Goal: Task Accomplishment & Management: Complete application form

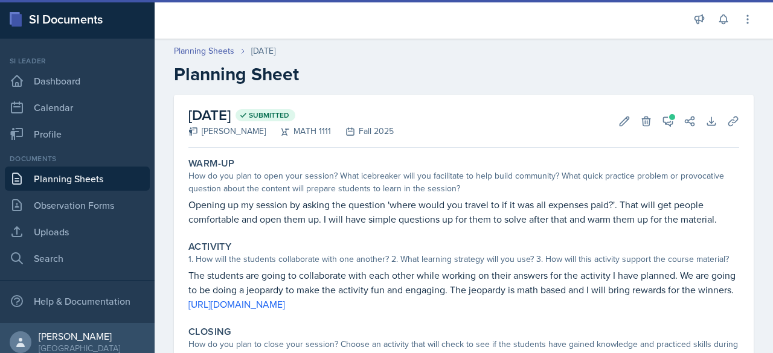
click at [82, 179] on link "Planning Sheets" at bounding box center [77, 179] width 145 height 24
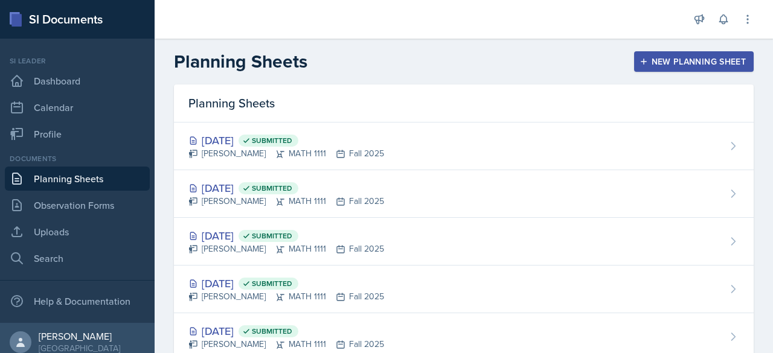
click at [666, 59] on div "New Planning Sheet" at bounding box center [694, 62] width 104 height 10
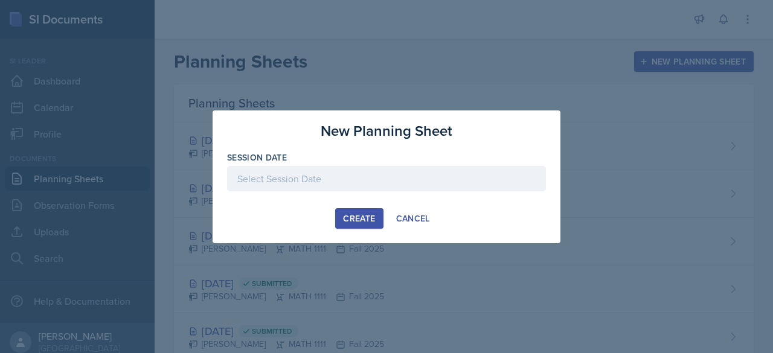
click at [352, 189] on div at bounding box center [386, 178] width 319 height 25
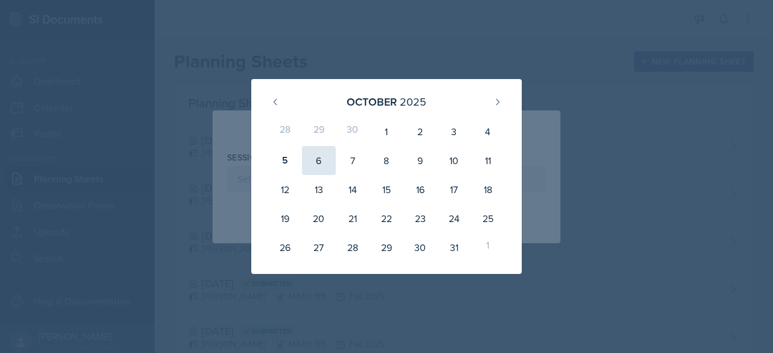
click at [319, 159] on div "6" at bounding box center [319, 160] width 34 height 29
type input "[DATE]"
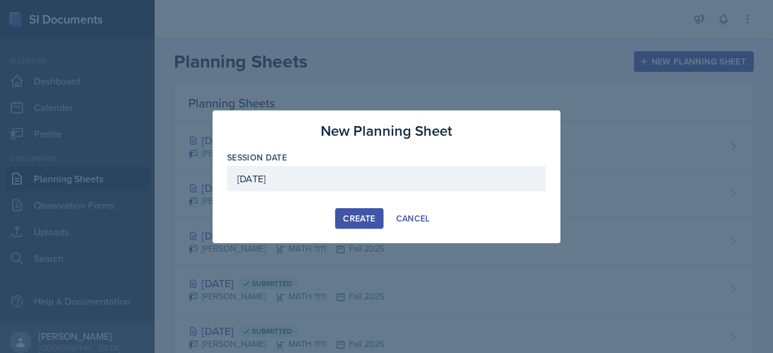
click at [368, 211] on button "Create" at bounding box center [359, 218] width 48 height 21
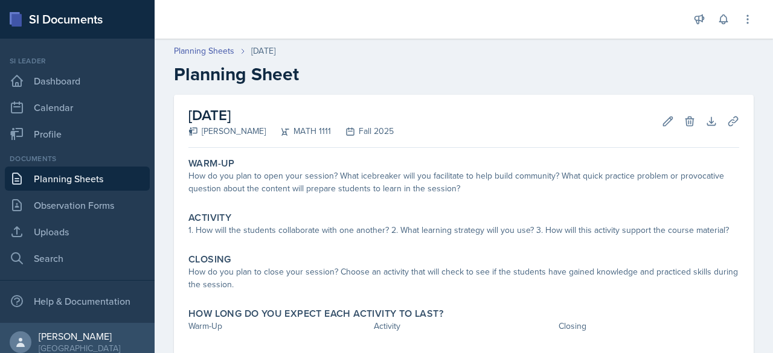
click at [368, 212] on div "Activity" at bounding box center [463, 218] width 551 height 12
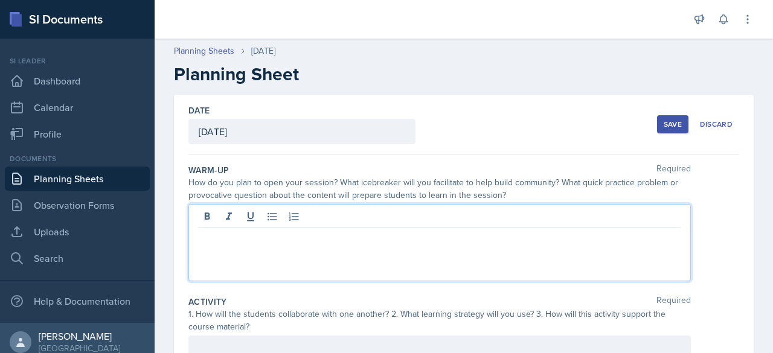
click at [368, 211] on div at bounding box center [439, 242] width 503 height 77
click at [368, 211] on div at bounding box center [440, 218] width 482 height 20
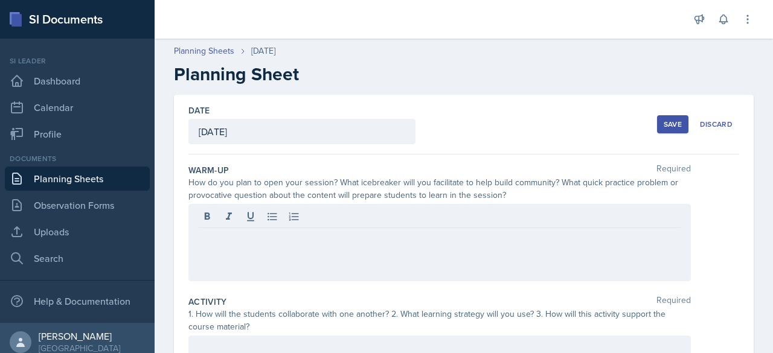
click at [368, 211] on div at bounding box center [440, 218] width 482 height 20
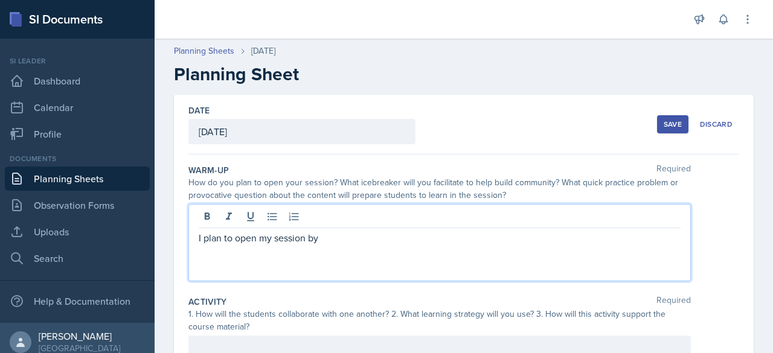
click at [403, 244] on div "I plan to open my session by" at bounding box center [439, 242] width 503 height 77
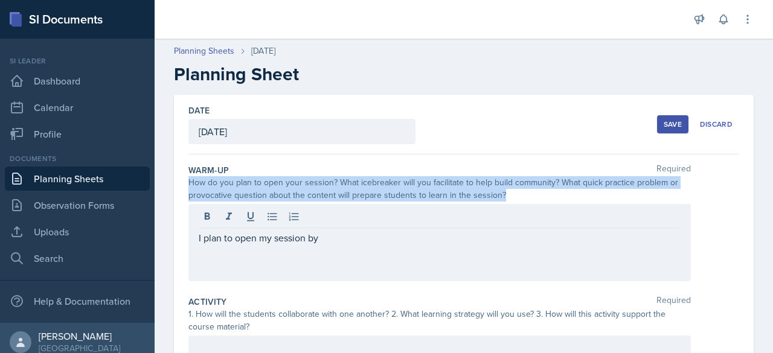
click at [403, 244] on div "I plan to open my session by" at bounding box center [439, 242] width 503 height 77
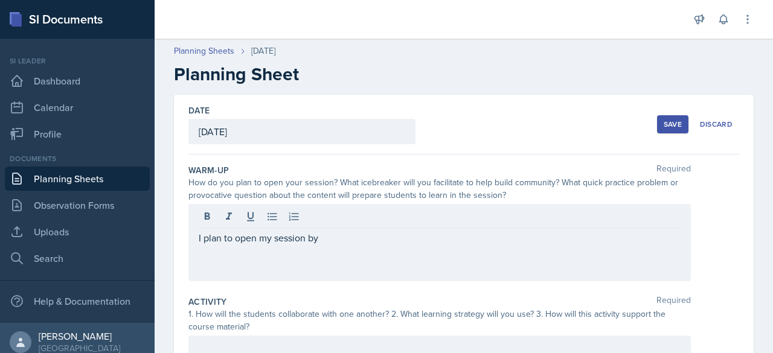
click at [403, 244] on div "I plan to open my session by" at bounding box center [439, 242] width 503 height 77
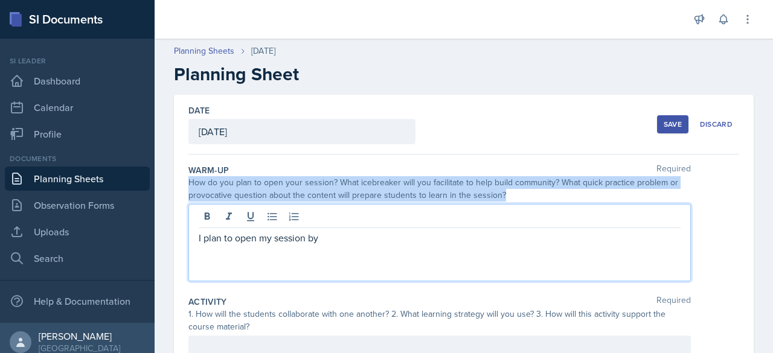
click at [403, 244] on div "I plan to open my session by" at bounding box center [439, 242] width 503 height 77
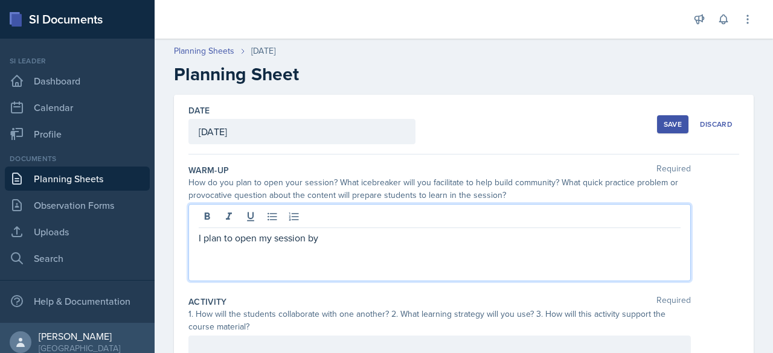
drag, startPoint x: 403, startPoint y: 244, endPoint x: 382, endPoint y: 242, distance: 20.7
click at [382, 242] on p "I plan to open my session by" at bounding box center [440, 238] width 482 height 14
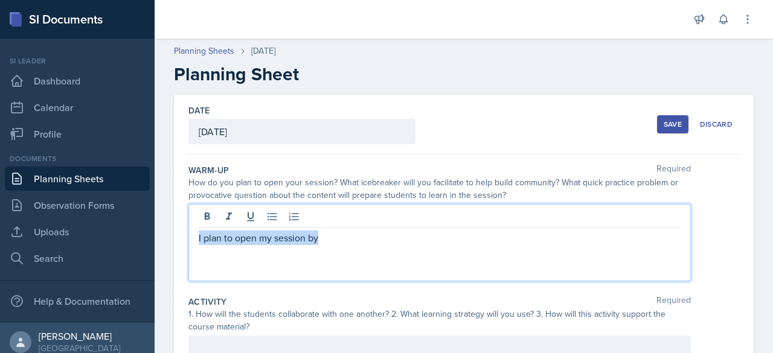
click at [382, 242] on p "I plan to open my session by" at bounding box center [440, 238] width 482 height 14
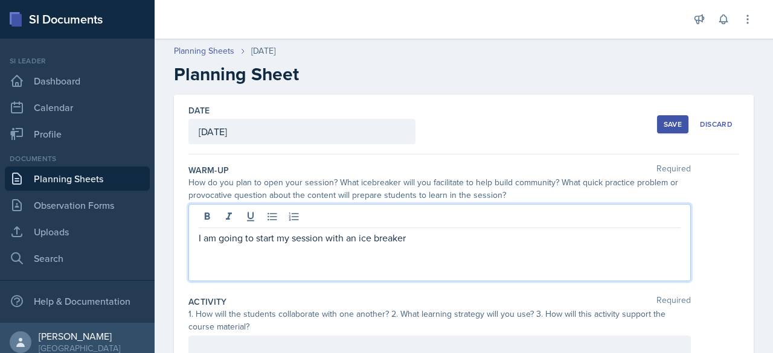
click at [493, 279] on div "I am going to start my session with an ice breaker" at bounding box center [439, 242] width 503 height 77
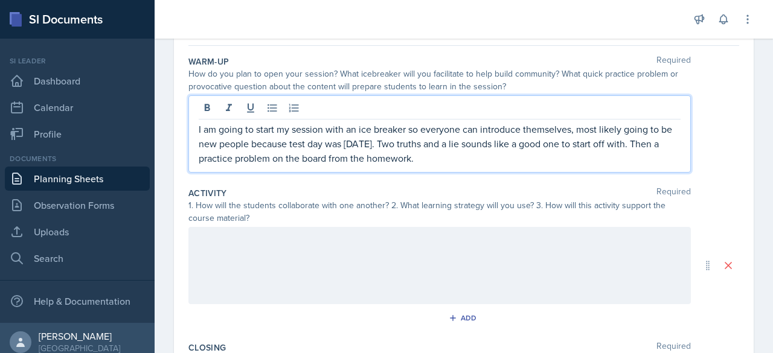
click at [462, 237] on p at bounding box center [440, 240] width 482 height 14
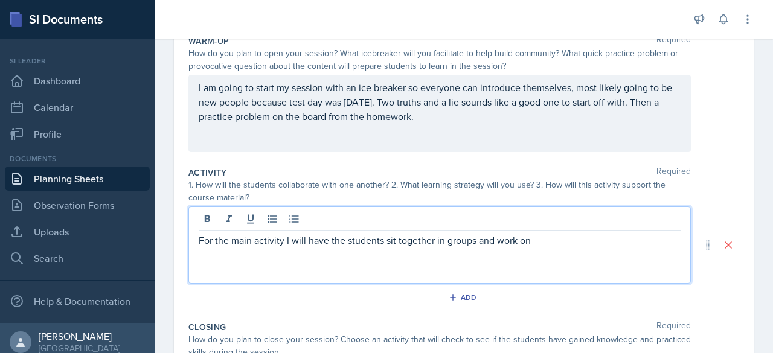
click at [546, 233] on p "For the main activity I will have the students sit together in groups and work …" at bounding box center [440, 240] width 482 height 14
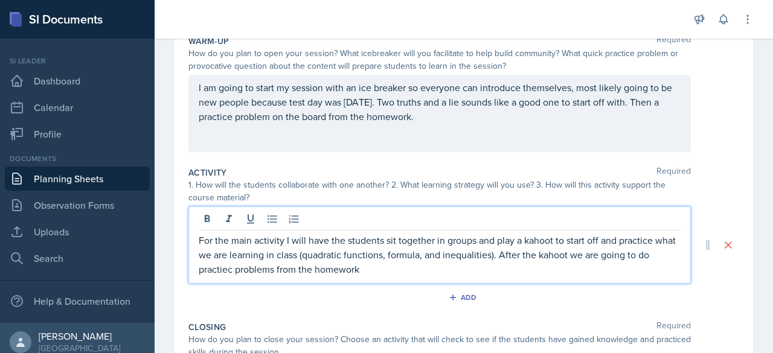
click at [246, 269] on p "For the main activity I will have the students sit together in groups and play …" at bounding box center [440, 254] width 482 height 43
click at [443, 276] on div "For the main activity I will have the students sit together in groups and play …" at bounding box center [439, 245] width 503 height 77
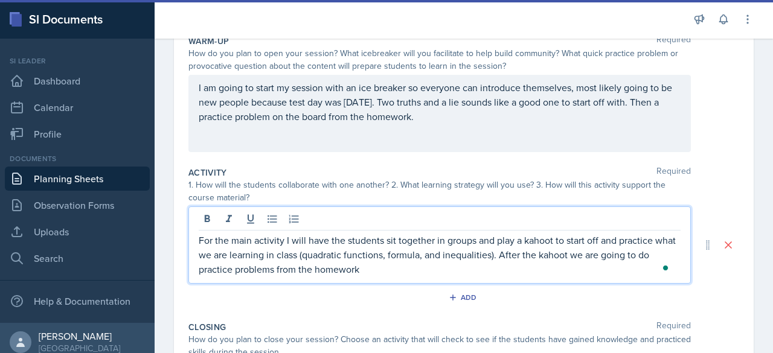
click at [443, 276] on div "For the main activity I will have the students sit together in groups and play …" at bounding box center [439, 245] width 503 height 77
click at [439, 263] on p "For the main activity I will have the students sit together in groups and play …" at bounding box center [440, 254] width 482 height 43
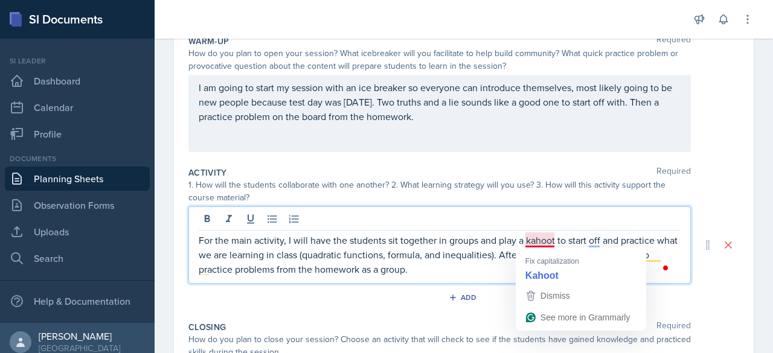
click at [486, 274] on p "For the main activity, I will have the students sit together in groups and play…" at bounding box center [440, 254] width 482 height 43
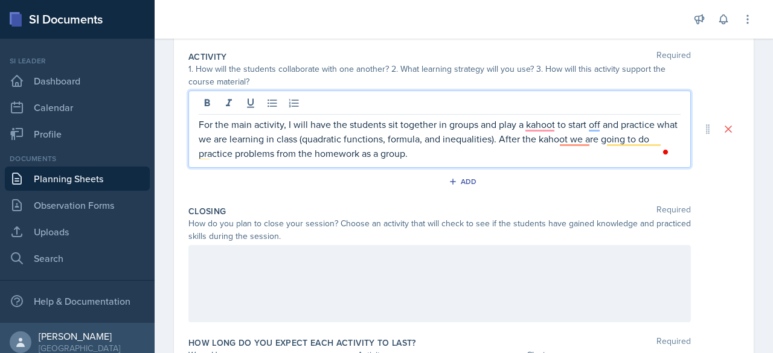
scroll to position [251, 0]
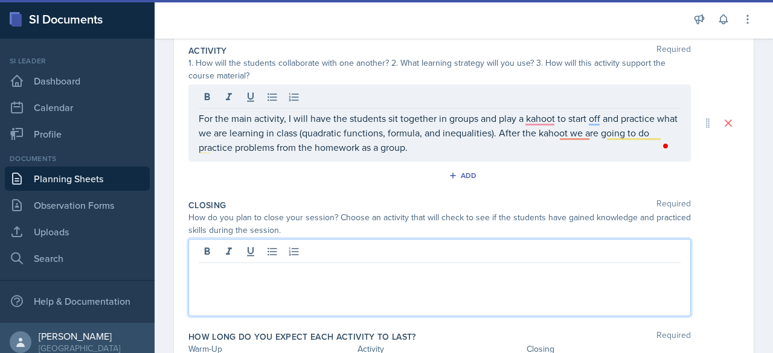
click at [347, 256] on div at bounding box center [439, 277] width 503 height 77
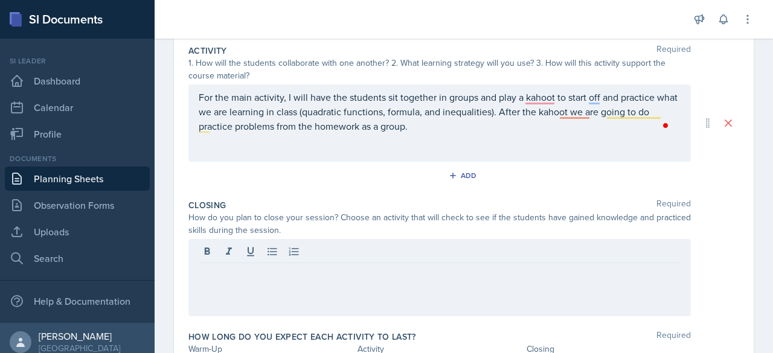
click at [354, 237] on div "Closing Required How do you plan to close your session? Choose an activity that…" at bounding box center [463, 261] width 551 height 132
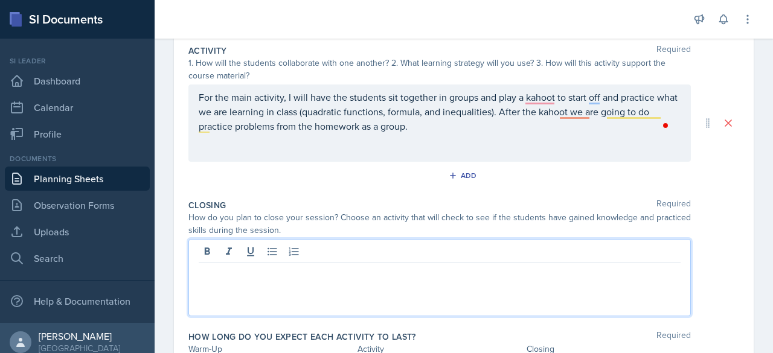
click at [280, 252] on div at bounding box center [439, 277] width 503 height 77
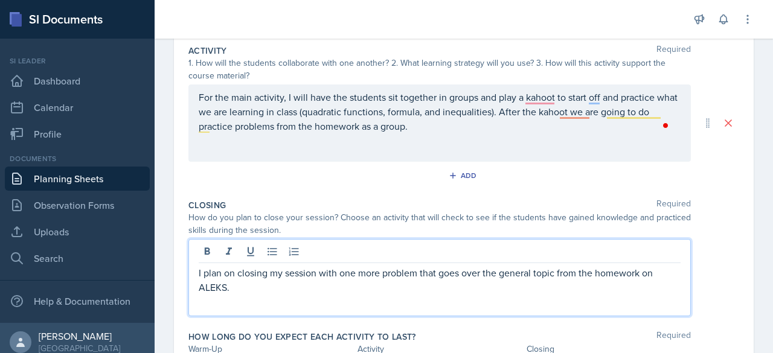
scroll to position [328, 0]
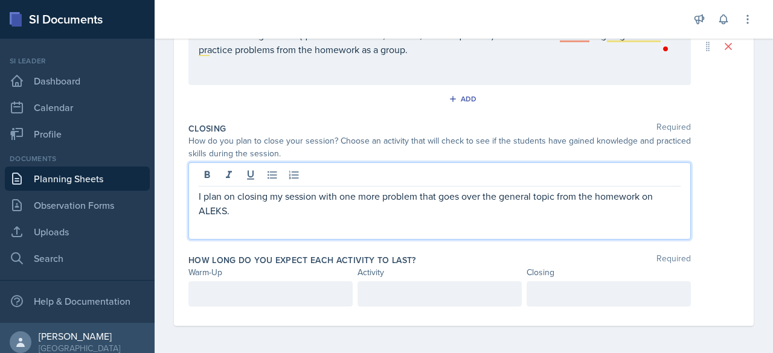
click at [274, 288] on p at bounding box center [271, 294] width 144 height 14
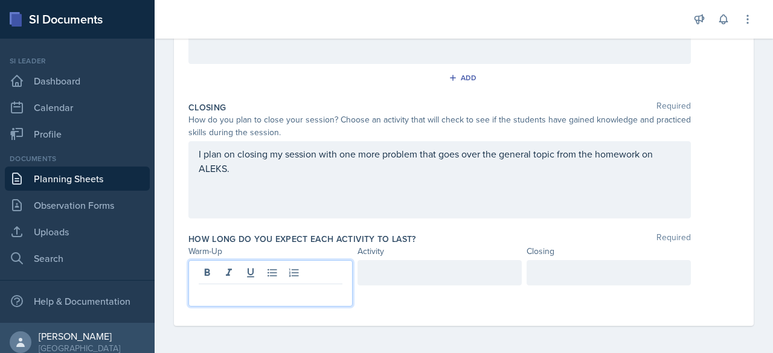
scroll to position [330, 0]
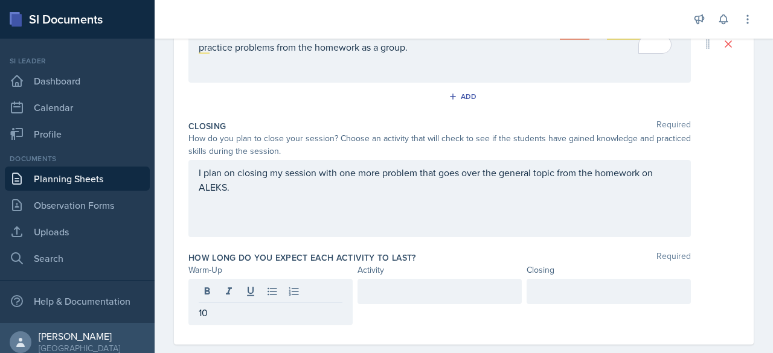
click at [394, 275] on div "How long do you expect each activity to last? Required Warm-Up Activity Closing…" at bounding box center [463, 291] width 551 height 88
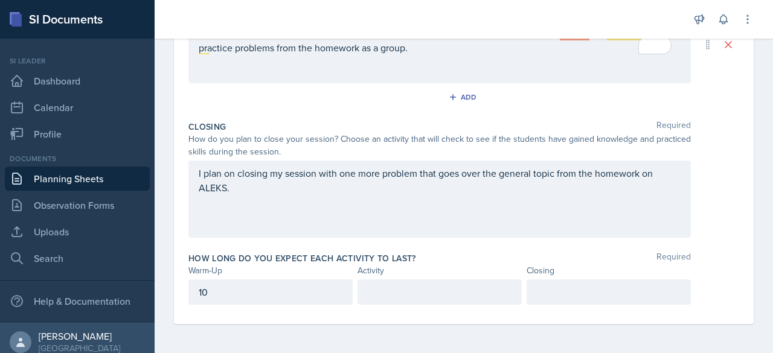
click at [388, 299] on div at bounding box center [440, 292] width 164 height 25
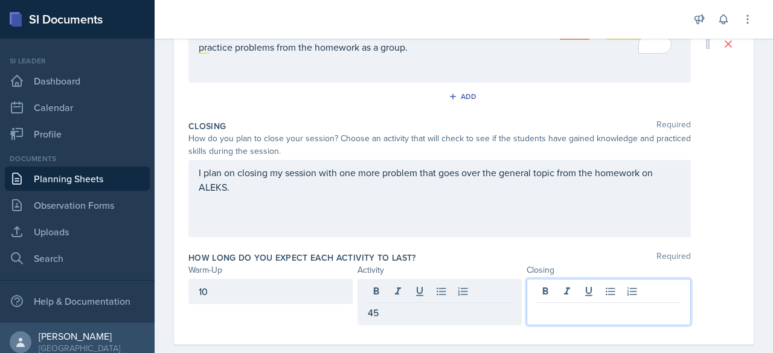
click at [586, 297] on div at bounding box center [609, 302] width 164 height 47
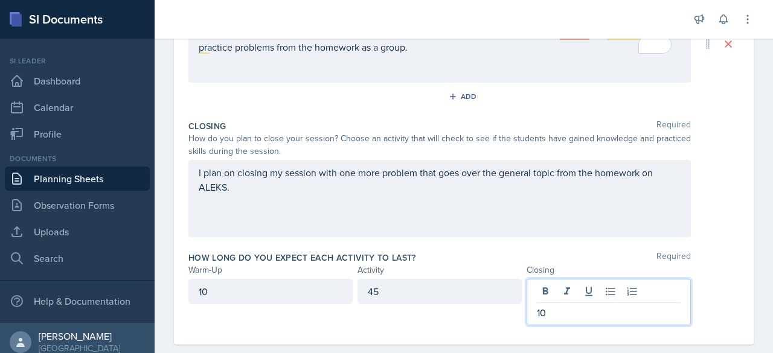
click at [407, 297] on div "45" at bounding box center [440, 291] width 164 height 25
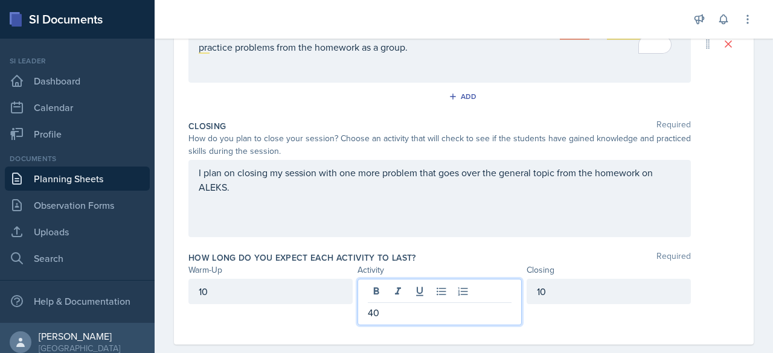
scroll to position [0, 0]
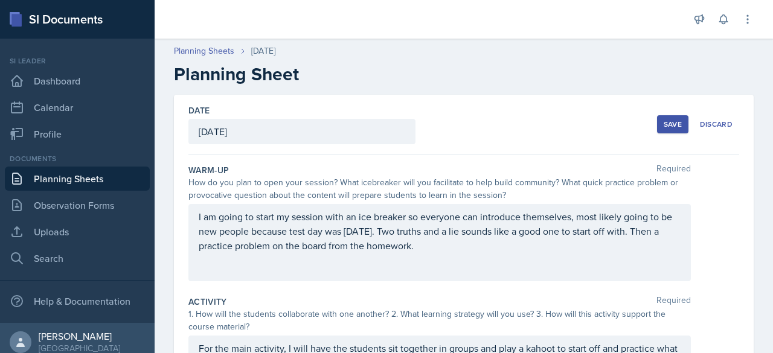
click at [666, 124] on div "Save" at bounding box center [673, 125] width 18 height 10
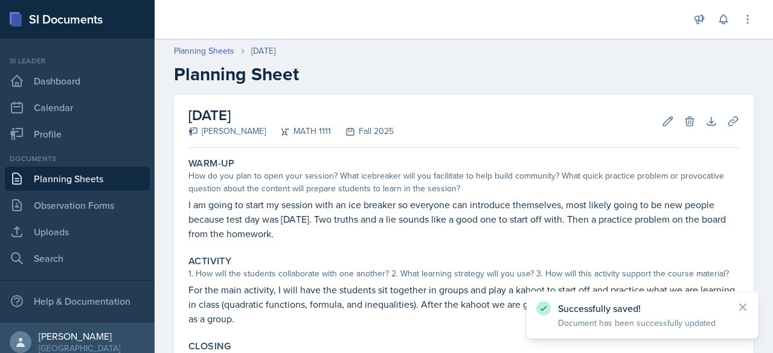
scroll to position [180, 0]
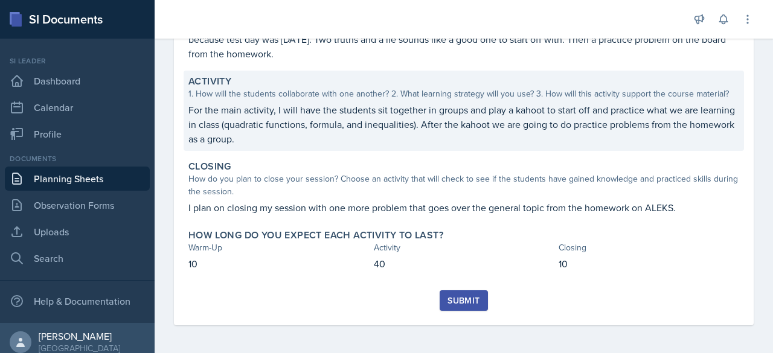
click at [488, 128] on p "For the main activity, I will have the students sit together in groups and play…" at bounding box center [463, 124] width 551 height 43
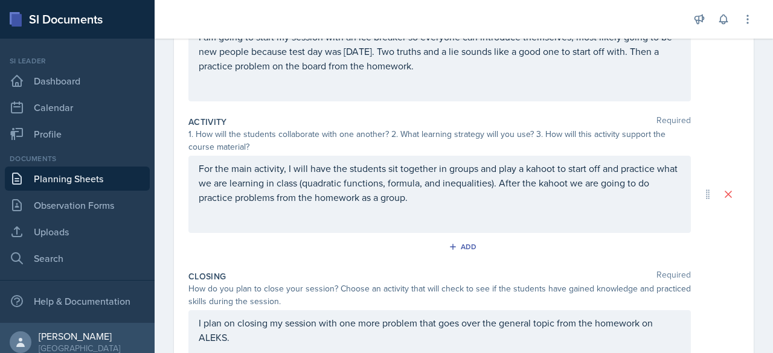
click at [433, 200] on p "For the main activity, I will have the students sit together in groups and play…" at bounding box center [440, 182] width 482 height 43
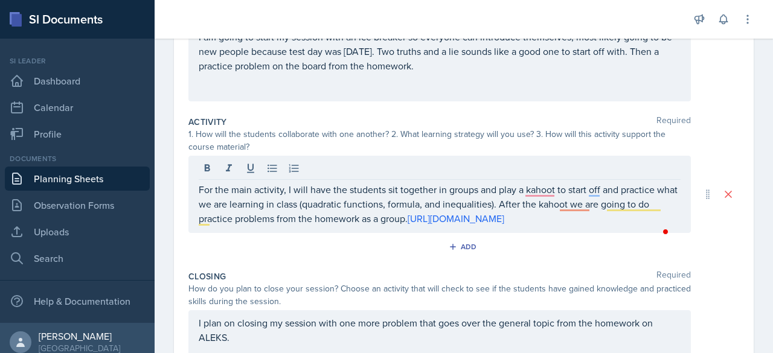
click at [474, 128] on div "1. How will the students collaborate with one another? 2. What learning strateg…" at bounding box center [439, 140] width 503 height 25
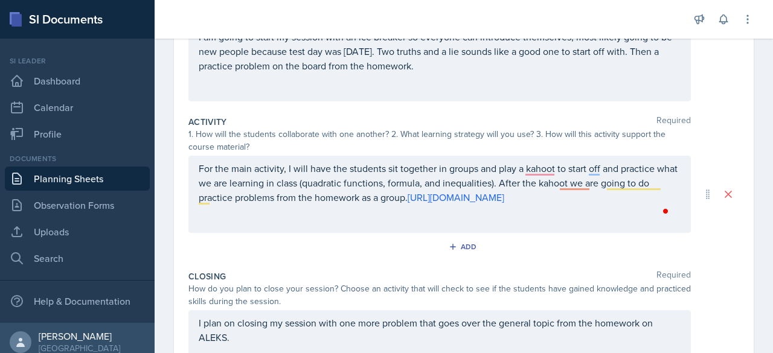
scroll to position [0, 0]
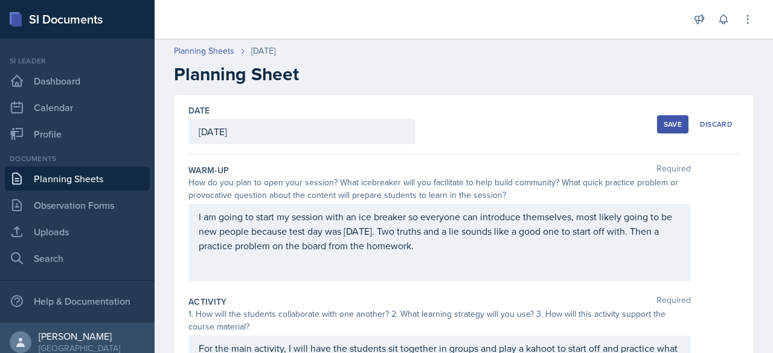
click at [648, 122] on div "Date [DATE] [DATE] 28 29 30 1 2 3 4 5 6 7 8 9 10 11 12 13 14 15 16 17 18 19 20 …" at bounding box center [463, 125] width 551 height 60
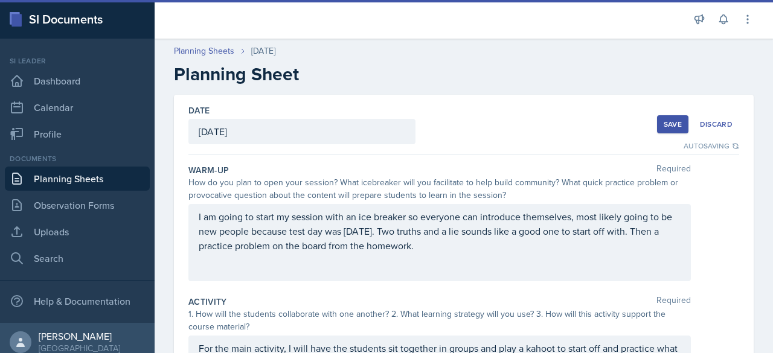
click at [664, 124] on div "Save" at bounding box center [673, 125] width 18 height 10
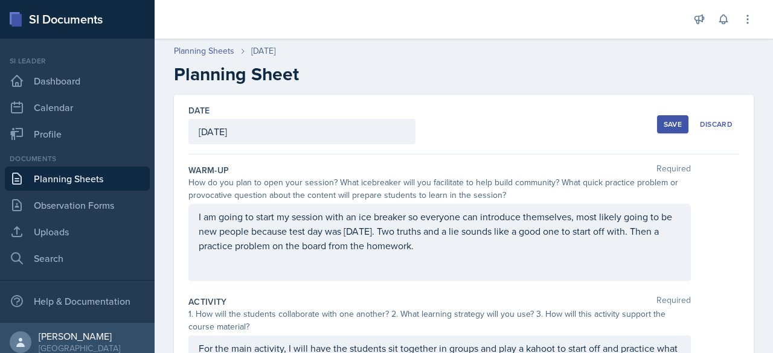
click at [664, 120] on div "Save" at bounding box center [673, 125] width 18 height 10
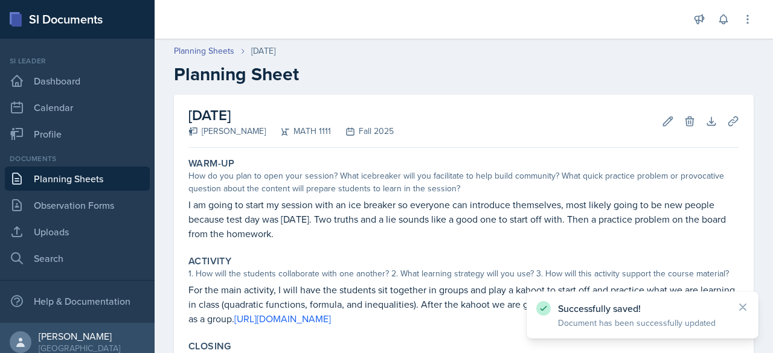
scroll to position [180, 0]
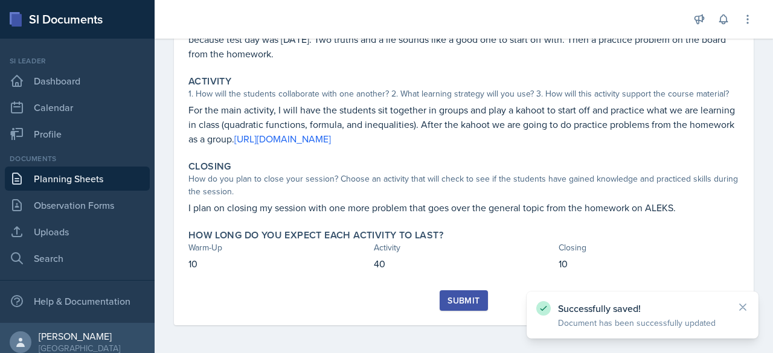
click at [451, 292] on button "Submit" at bounding box center [464, 301] width 48 height 21
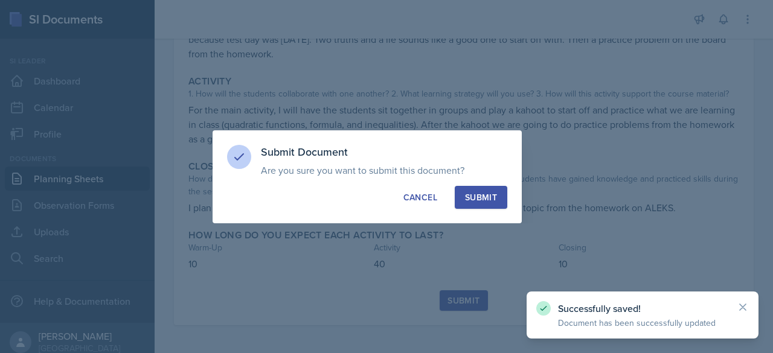
click at [489, 196] on div "Submit" at bounding box center [481, 198] width 32 height 12
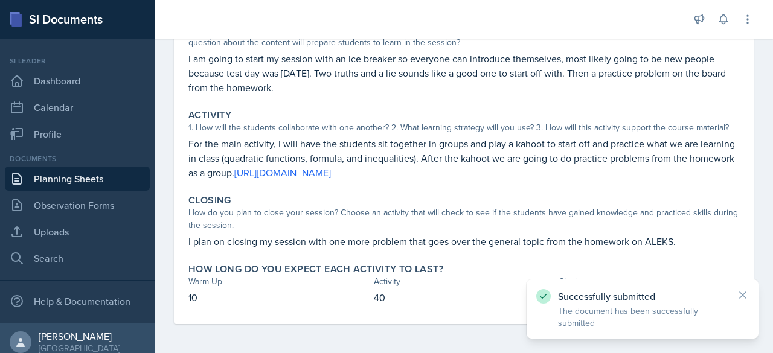
scroll to position [146, 0]
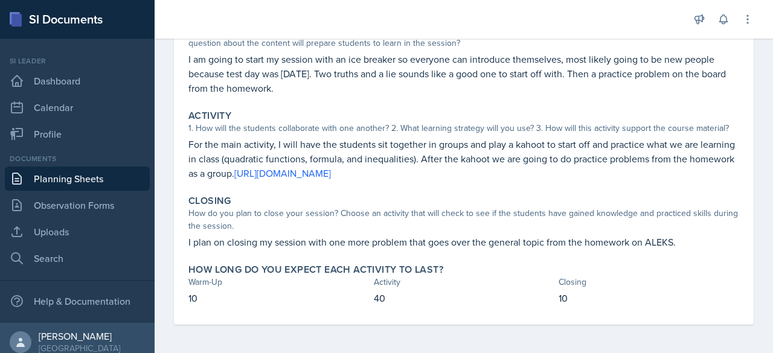
click at [109, 181] on link "Planning Sheets" at bounding box center [77, 179] width 145 height 24
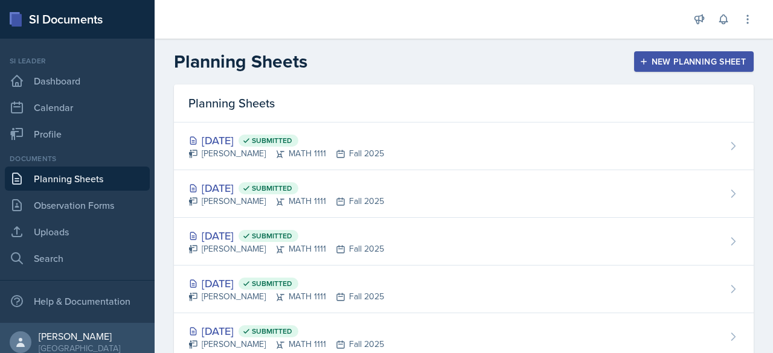
click at [634, 69] on button "New Planning Sheet" at bounding box center [694, 61] width 120 height 21
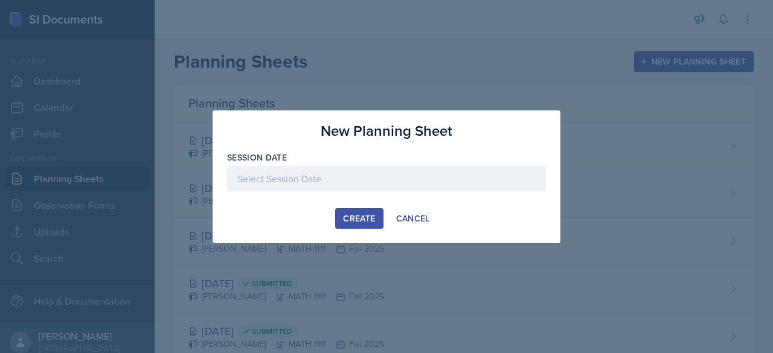
click at [433, 146] on div "New Planning Sheet Session Date [DATE] 28 29 30 1 2 3 4 5 6 7 8 9 10 11 12 13 1…" at bounding box center [387, 177] width 348 height 133
click at [387, 172] on div at bounding box center [386, 178] width 319 height 25
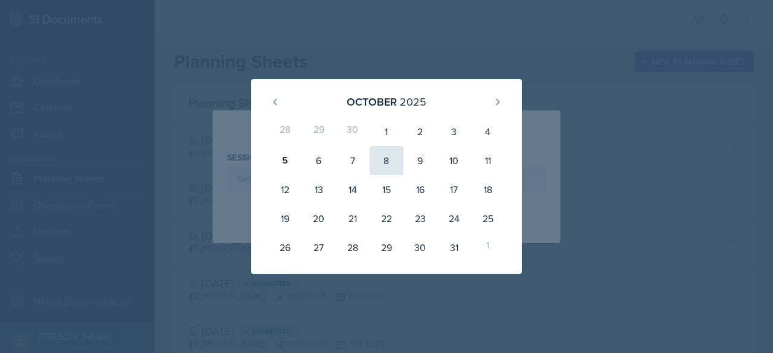
click at [391, 154] on div "8" at bounding box center [387, 160] width 34 height 29
type input "[DATE]"
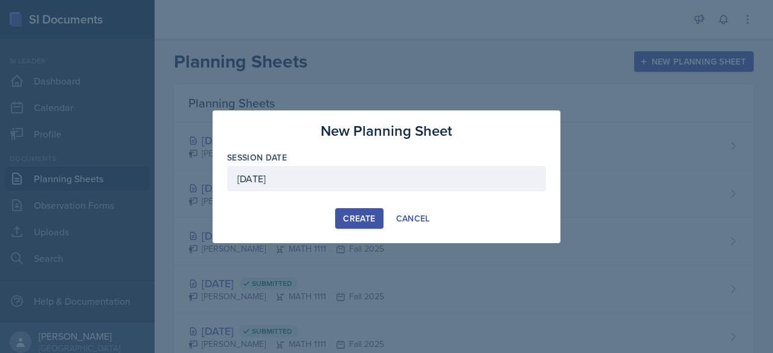
click at [351, 216] on div "Create" at bounding box center [359, 219] width 32 height 10
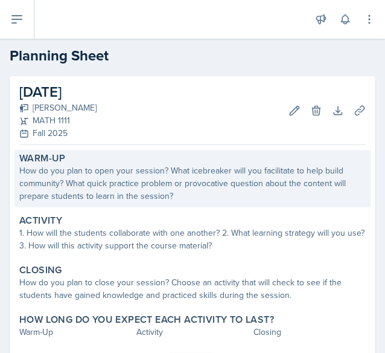
click at [127, 158] on div "Warm-Up" at bounding box center [192, 158] width 347 height 12
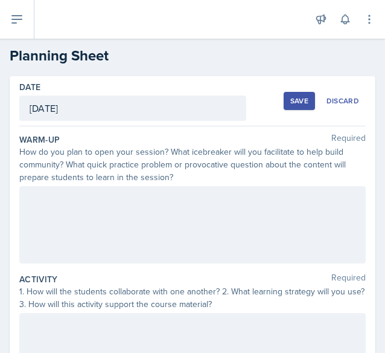
click at [95, 193] on div at bounding box center [192, 224] width 347 height 77
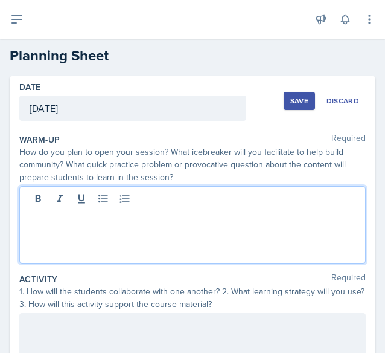
click at [107, 216] on p at bounding box center [193, 220] width 326 height 14
click at [54, 218] on p at bounding box center [193, 220] width 326 height 14
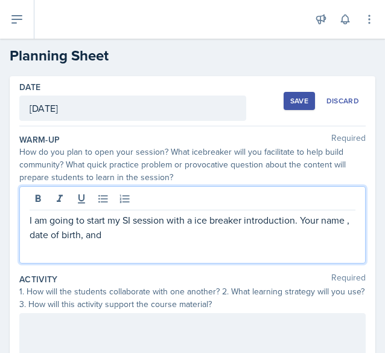
click at [135, 239] on p "I am going to start my SI session with a ice breaker introduction. Your name , …" at bounding box center [193, 227] width 326 height 29
click at [191, 237] on p "I am going to start my SI session with a ice breaker introduction. Your name , …" at bounding box center [193, 227] width 326 height 29
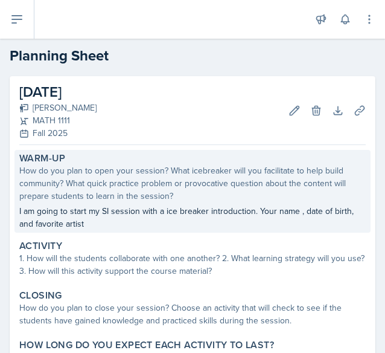
click at [176, 204] on div "Warm-Up How do you plan to open your session? What icebreaker will you facilita…" at bounding box center [192, 191] width 356 height 83
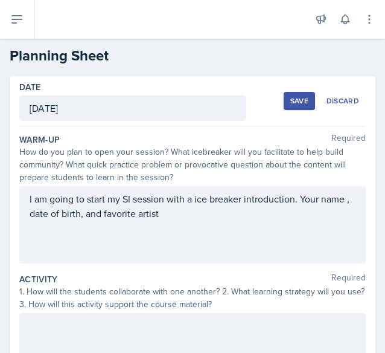
click at [192, 219] on div "I am going to start my SI session with a ice breaker introduction. Your name , …" at bounding box center [192, 224] width 347 height 77
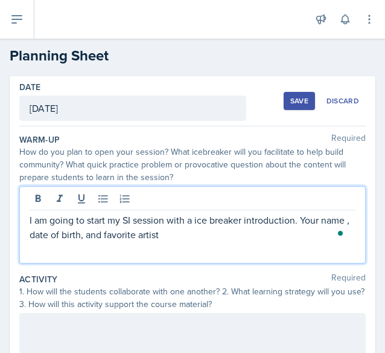
click at [187, 237] on p "I am going to start my SI session with a ice breaker introduction. Your name , …" at bounding box center [193, 227] width 326 height 29
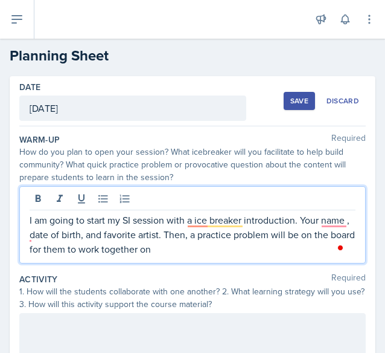
click at [199, 247] on p "I am going to start my SI session with a ice breaker introduction. Your name , …" at bounding box center [193, 234] width 326 height 43
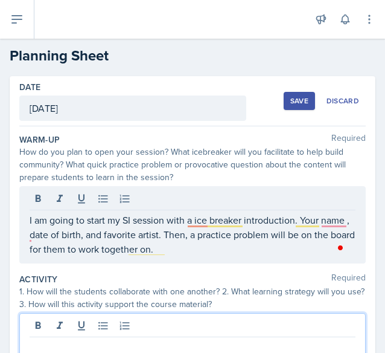
click at [98, 320] on div at bounding box center [192, 351] width 347 height 77
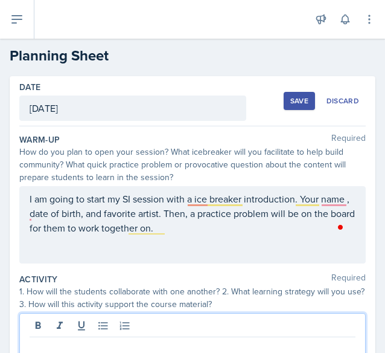
click at [196, 233] on p "I am going to start my SI session with a ice breaker introduction. Your name , …" at bounding box center [193, 213] width 326 height 43
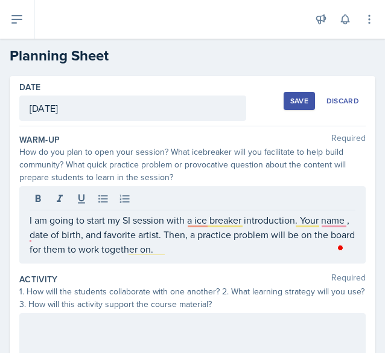
click at [167, 260] on div "I am going to start my SI session with a ice breaker introduction. Your name , …" at bounding box center [192, 224] width 347 height 77
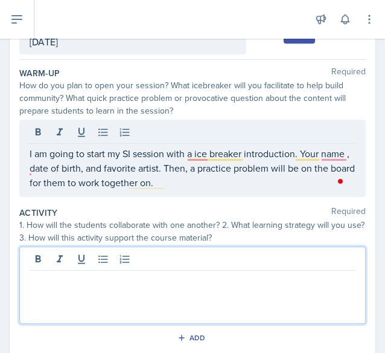
click at [127, 273] on p at bounding box center [193, 280] width 326 height 14
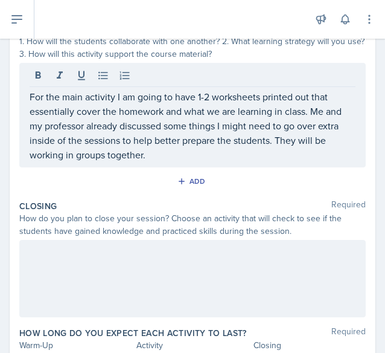
click at [180, 265] on div at bounding box center [192, 278] width 347 height 77
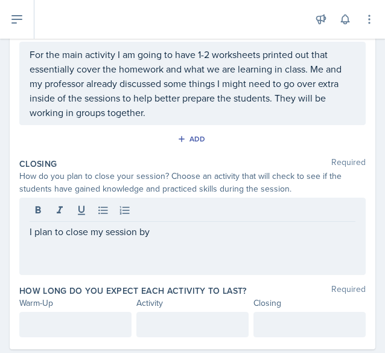
click at [181, 265] on div "I plan to close my session by" at bounding box center [192, 236] width 347 height 77
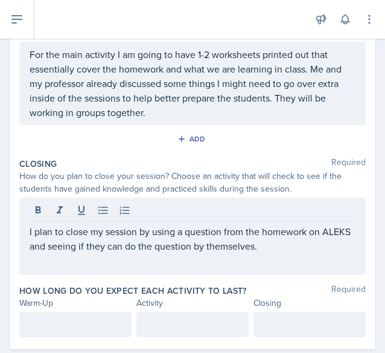
click at [71, 330] on div at bounding box center [75, 324] width 112 height 25
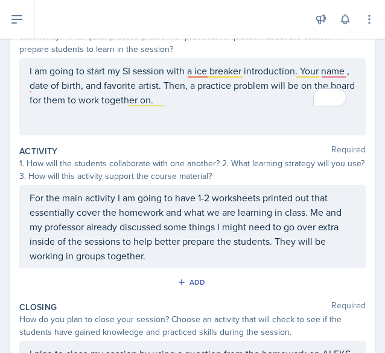
scroll to position [272, 0]
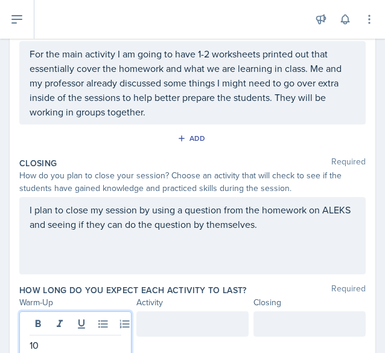
click at [193, 326] on div at bounding box center [193, 323] width 112 height 25
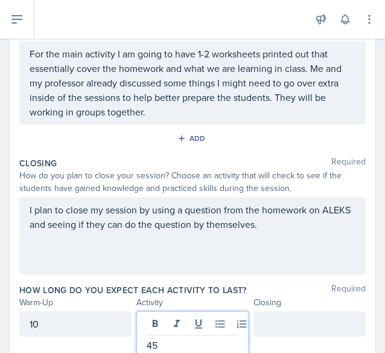
click at [309, 311] on div at bounding box center [310, 323] width 112 height 25
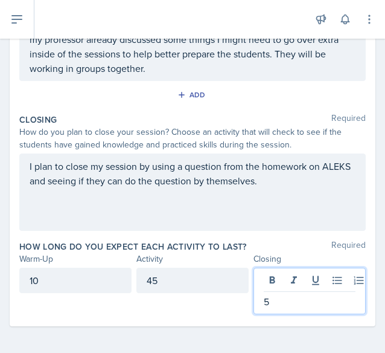
scroll to position [0, 0]
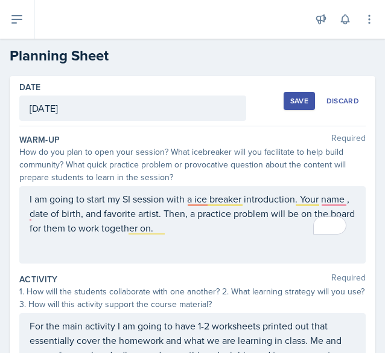
click at [285, 94] on button "Save" at bounding box center [299, 101] width 31 height 18
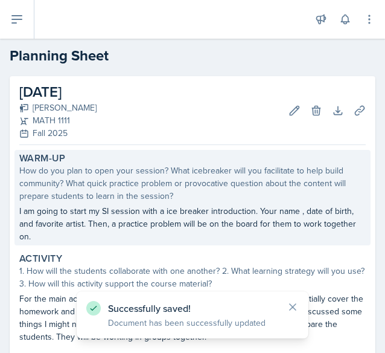
scroll to position [190, 0]
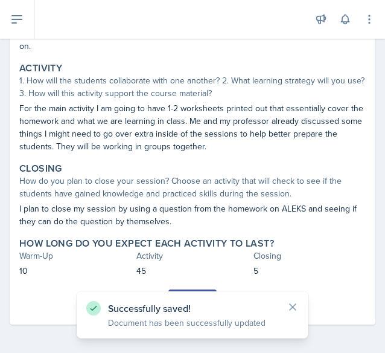
click at [184, 289] on button "Submit" at bounding box center [193, 299] width 48 height 21
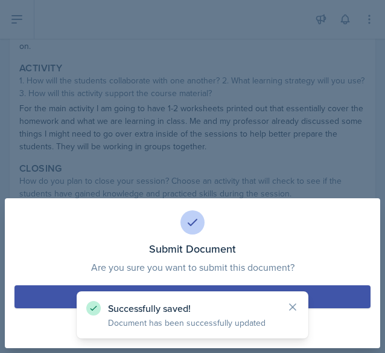
click at [210, 294] on div "Successfully saved! Document has been successfully updated" at bounding box center [193, 314] width 232 height 47
click at [211, 293] on div "Successfully saved! Document has been successfully updated" at bounding box center [193, 314] width 232 height 47
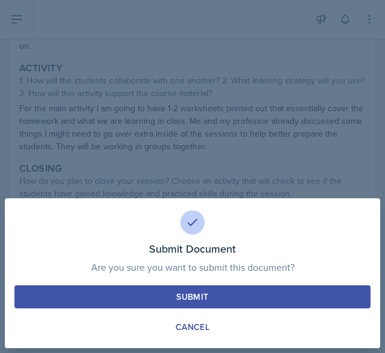
click at [212, 292] on button "Submit" at bounding box center [192, 296] width 356 height 23
